Goal: Find specific page/section: Find specific page/section

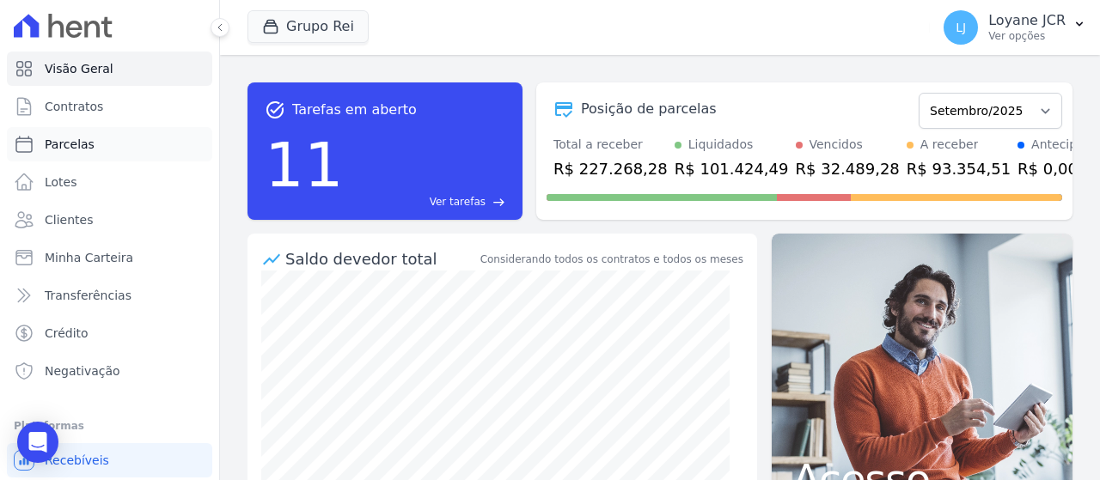
click at [144, 134] on link "Parcelas" at bounding box center [109, 144] width 205 height 34
select select
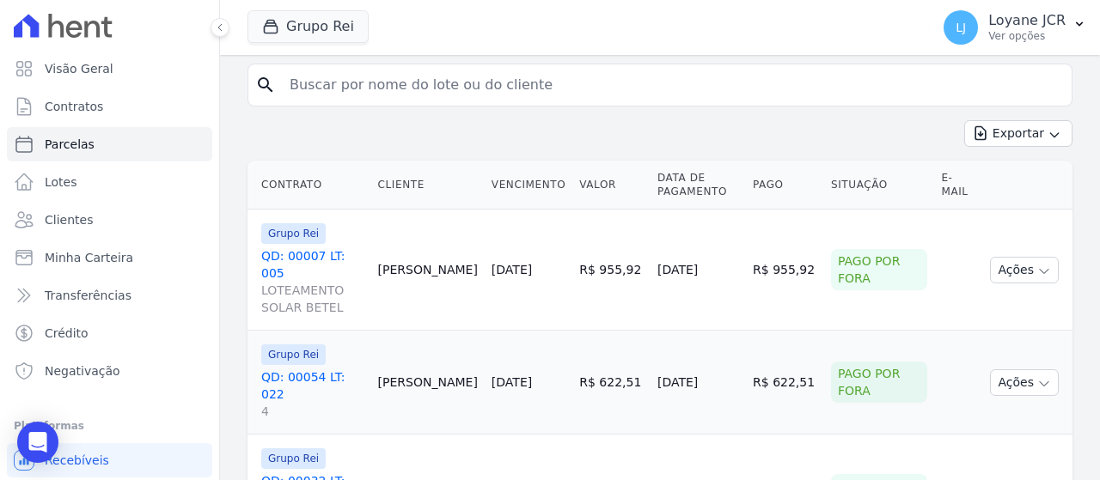
scroll to position [344, 0]
click at [526, 95] on input "search" at bounding box center [671, 84] width 785 height 34
paste input "[PERSON_NAME]"
type input "[PERSON_NAME]"
select select
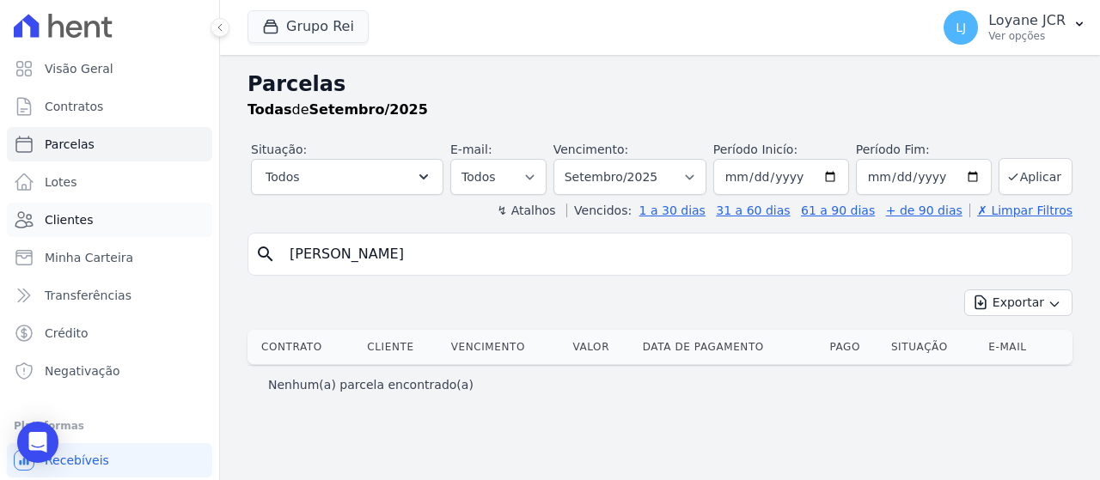
click at [130, 223] on link "Clientes" at bounding box center [109, 220] width 205 height 34
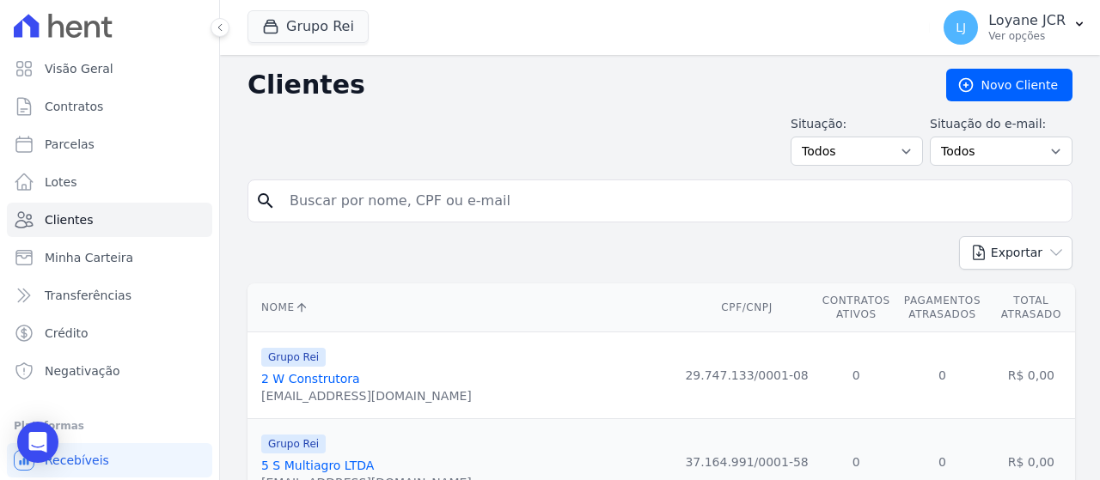
click at [424, 198] on input "search" at bounding box center [671, 201] width 785 height 34
paste input "[PERSON_NAME]"
type input "[PERSON_NAME]"
